Goal: Task Accomplishment & Management: Complete application form

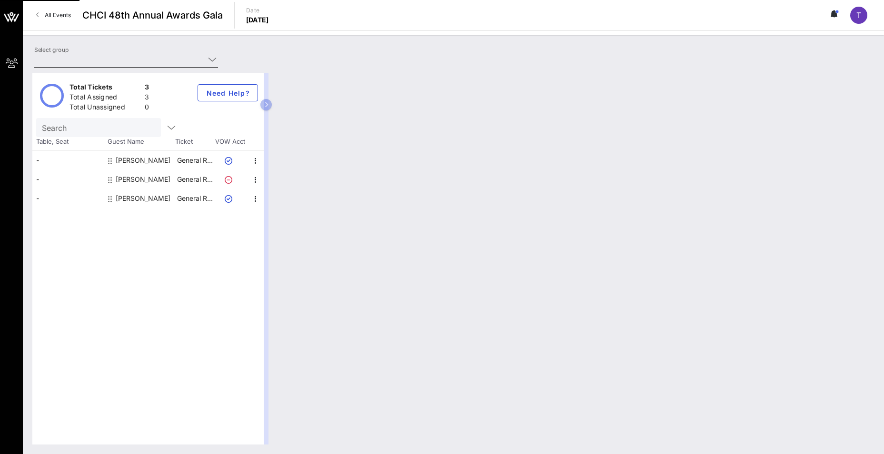
type input "Ørsted Wind Power North America LLC (Ørsted Wind Power North America LLC) [[PER…"
